Goal: Transaction & Acquisition: Purchase product/service

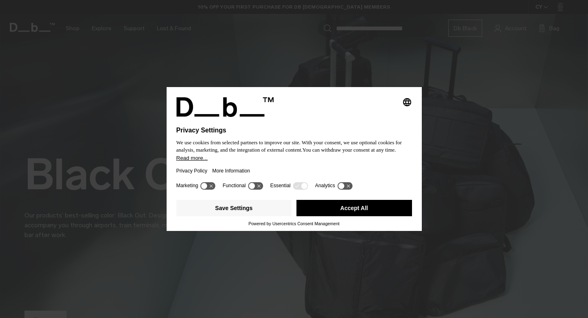
click at [371, 209] on button "Accept All" at bounding box center [354, 208] width 116 height 16
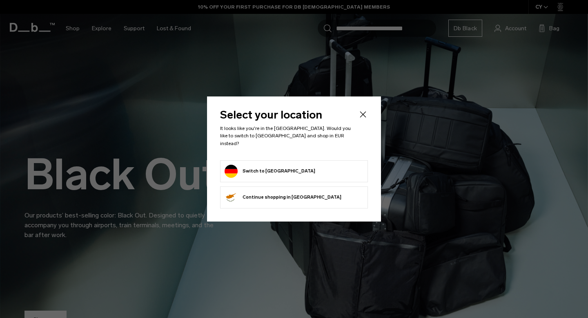
click at [318, 165] on form "Switch to Germany" at bounding box center [294, 171] width 139 height 13
click at [308, 169] on form "Switch to Germany" at bounding box center [294, 171] width 139 height 13
click at [252, 166] on button "Switch to Germany" at bounding box center [270, 171] width 91 height 13
click at [221, 165] on li "Switch to Germany" at bounding box center [294, 171] width 148 height 22
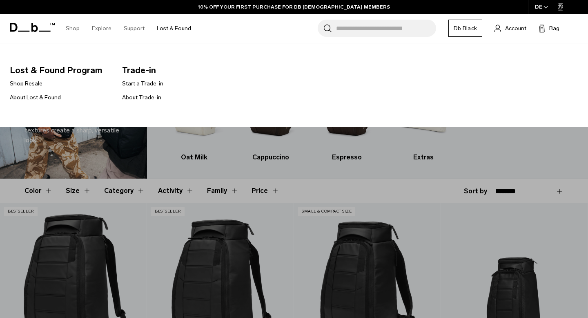
click at [181, 25] on link "Lost & Found" at bounding box center [174, 28] width 34 height 29
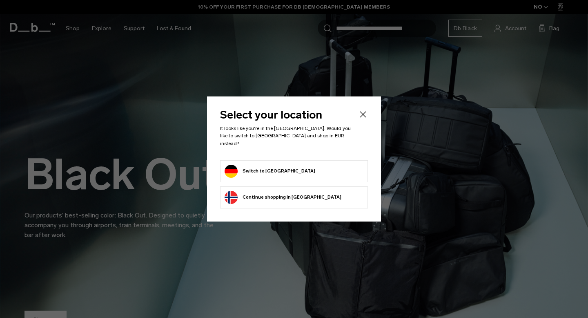
click at [283, 170] on form "Switch to [GEOGRAPHIC_DATA]" at bounding box center [294, 171] width 139 height 13
click at [237, 166] on button "Switch to Germany" at bounding box center [270, 171] width 91 height 13
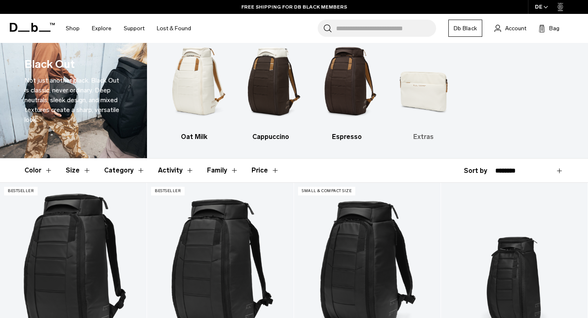
click at [423, 132] on h3 "Extras" at bounding box center [423, 137] width 62 height 10
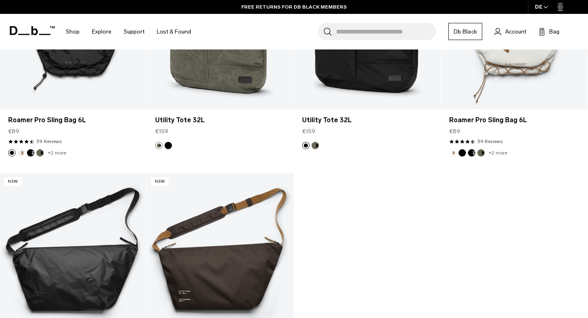
scroll to position [1616, 0]
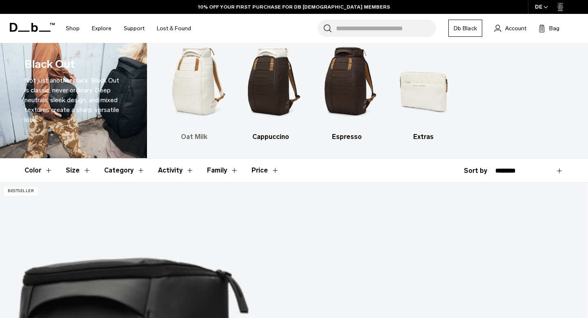
scroll to position [20, 0]
click at [109, 172] on button "Category" at bounding box center [124, 170] width 41 height 24
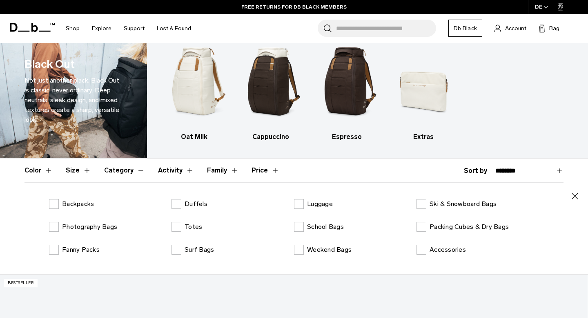
click at [43, 172] on button "Color" at bounding box center [39, 170] width 28 height 24
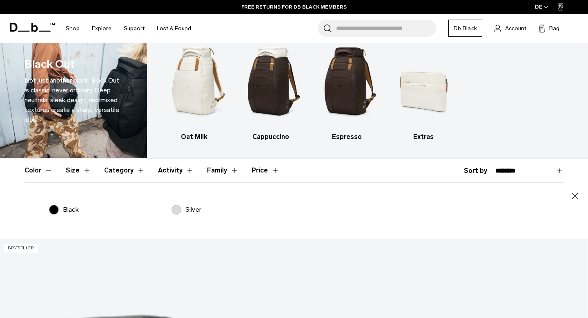
click at [43, 172] on button "Color" at bounding box center [39, 170] width 28 height 24
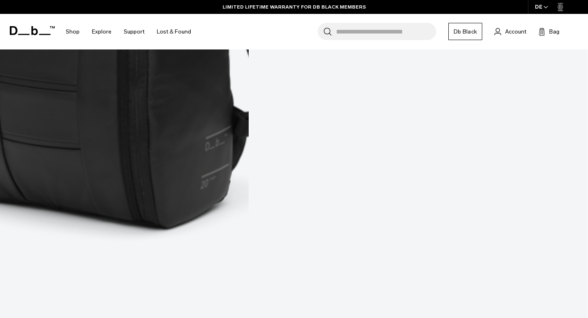
scroll to position [1968, 0]
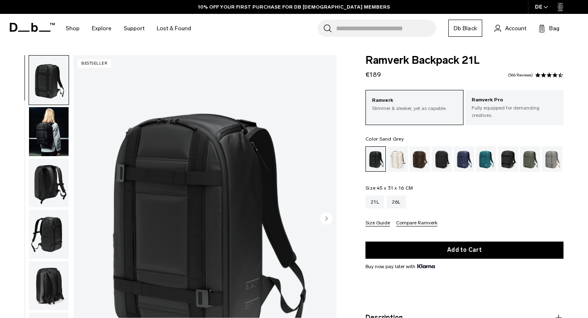
click at [555, 151] on div "Sand Grey" at bounding box center [552, 158] width 21 height 25
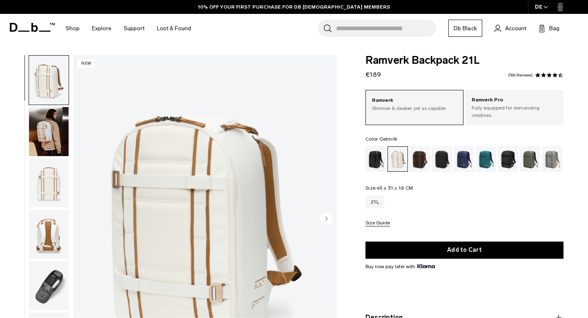
click at [326, 220] on icon "Next slide" at bounding box center [327, 218] width 2 height 4
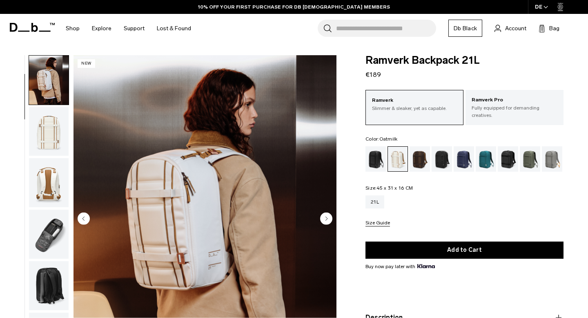
click at [326, 220] on icon "Next slide" at bounding box center [327, 218] width 2 height 4
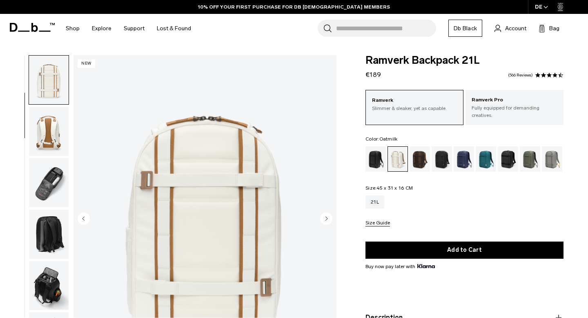
click at [326, 220] on icon "Next slide" at bounding box center [327, 218] width 2 height 4
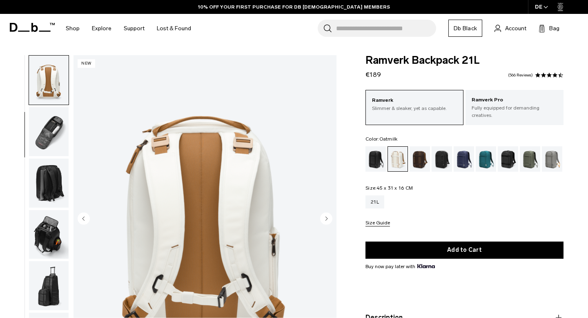
click at [326, 220] on icon "Next slide" at bounding box center [327, 218] width 2 height 4
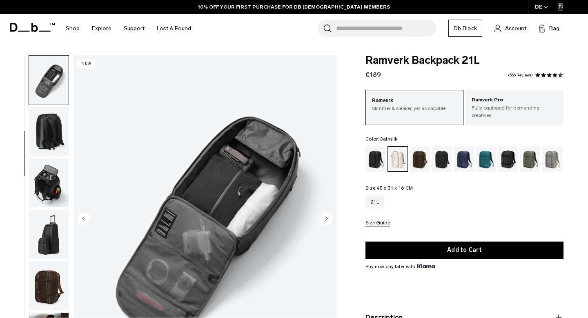
click at [326, 220] on icon "Next slide" at bounding box center [327, 218] width 2 height 4
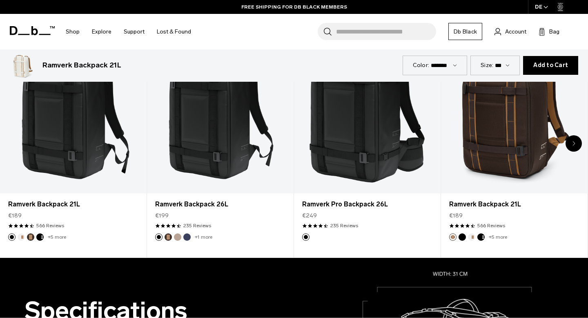
scroll to position [438, 0]
